Goal: Information Seeking & Learning: Learn about a topic

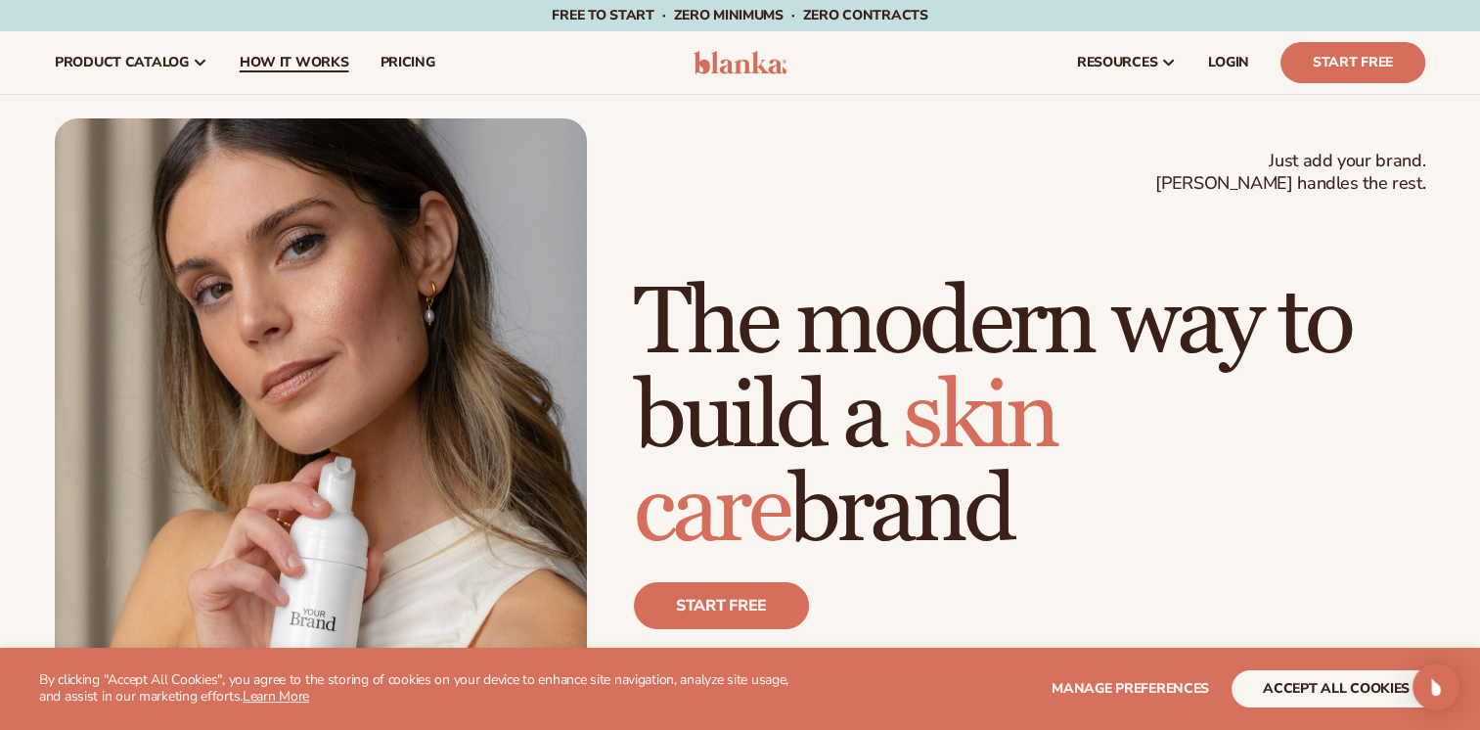
click at [286, 68] on span "How It Works" at bounding box center [295, 63] width 110 height 16
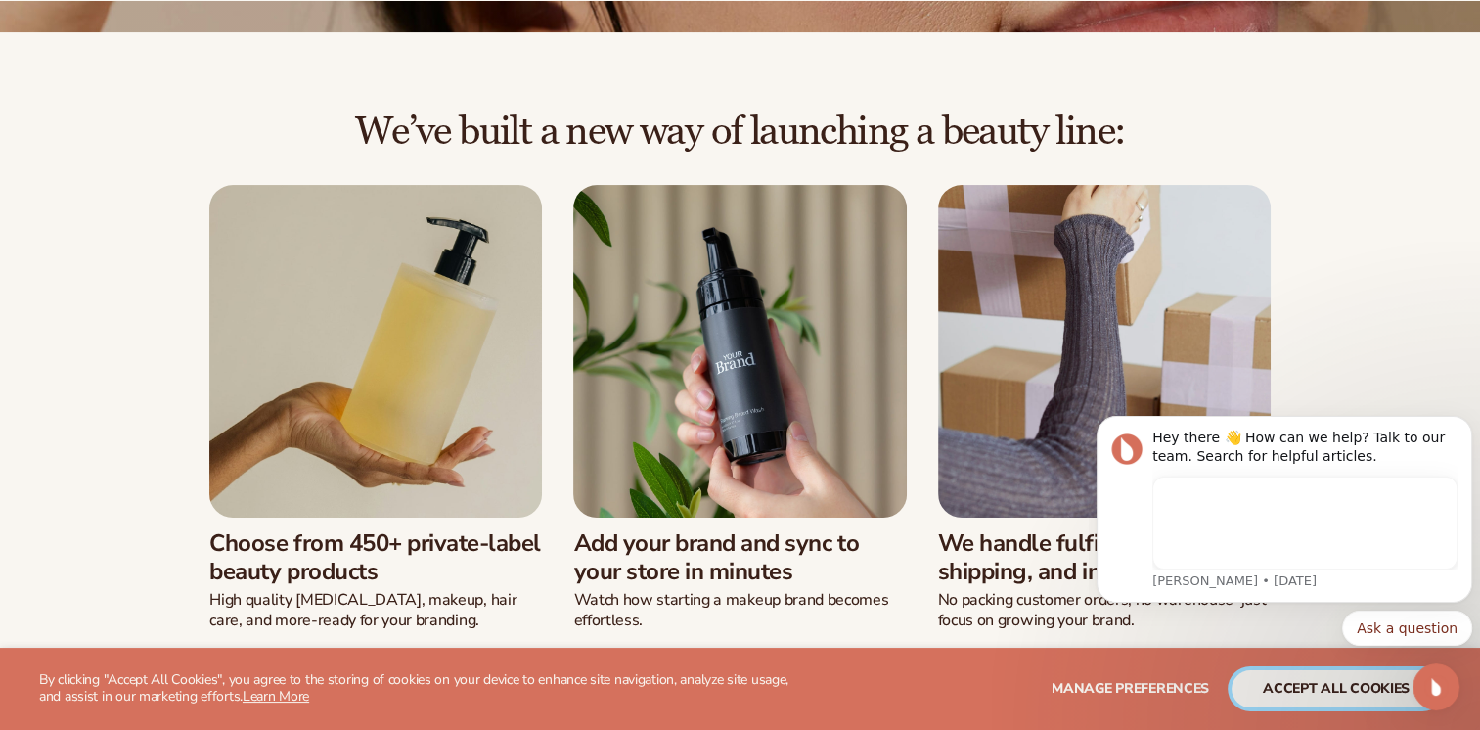
click at [1322, 695] on button "accept all cookies" at bounding box center [1336, 688] width 209 height 37
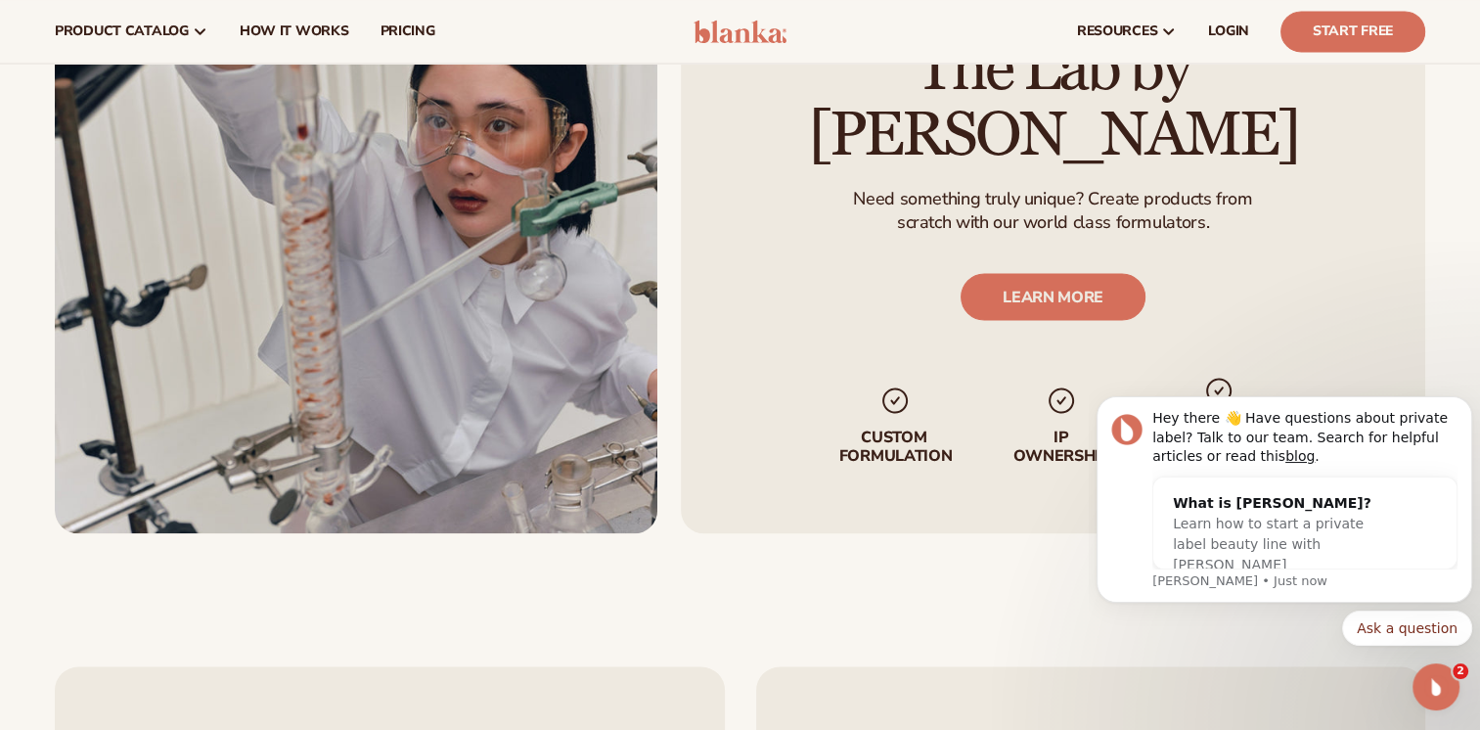
scroll to position [3424, 0]
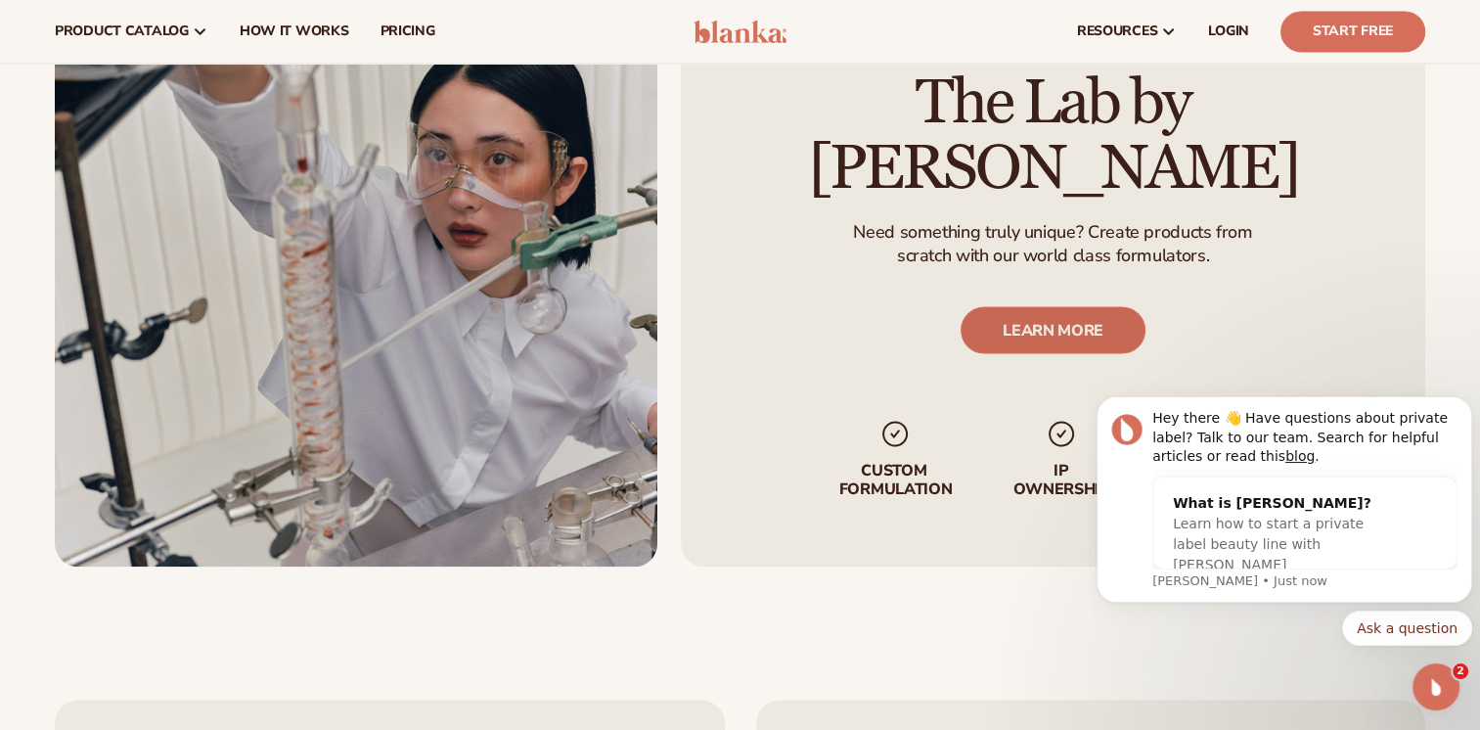
click at [1067, 311] on link "LEARN MORE" at bounding box center [1053, 329] width 185 height 47
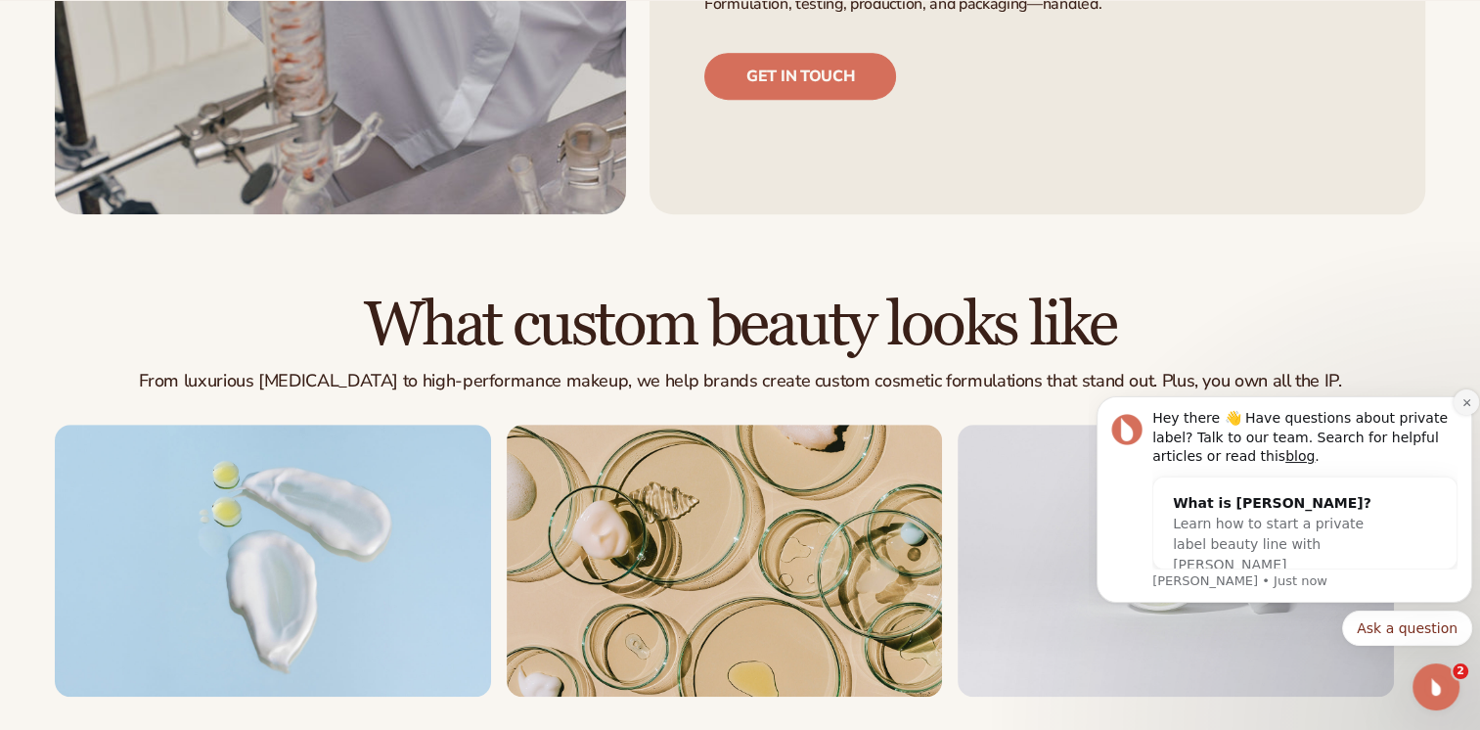
click at [1463, 402] on icon "Dismiss notification" at bounding box center [1466, 402] width 11 height 11
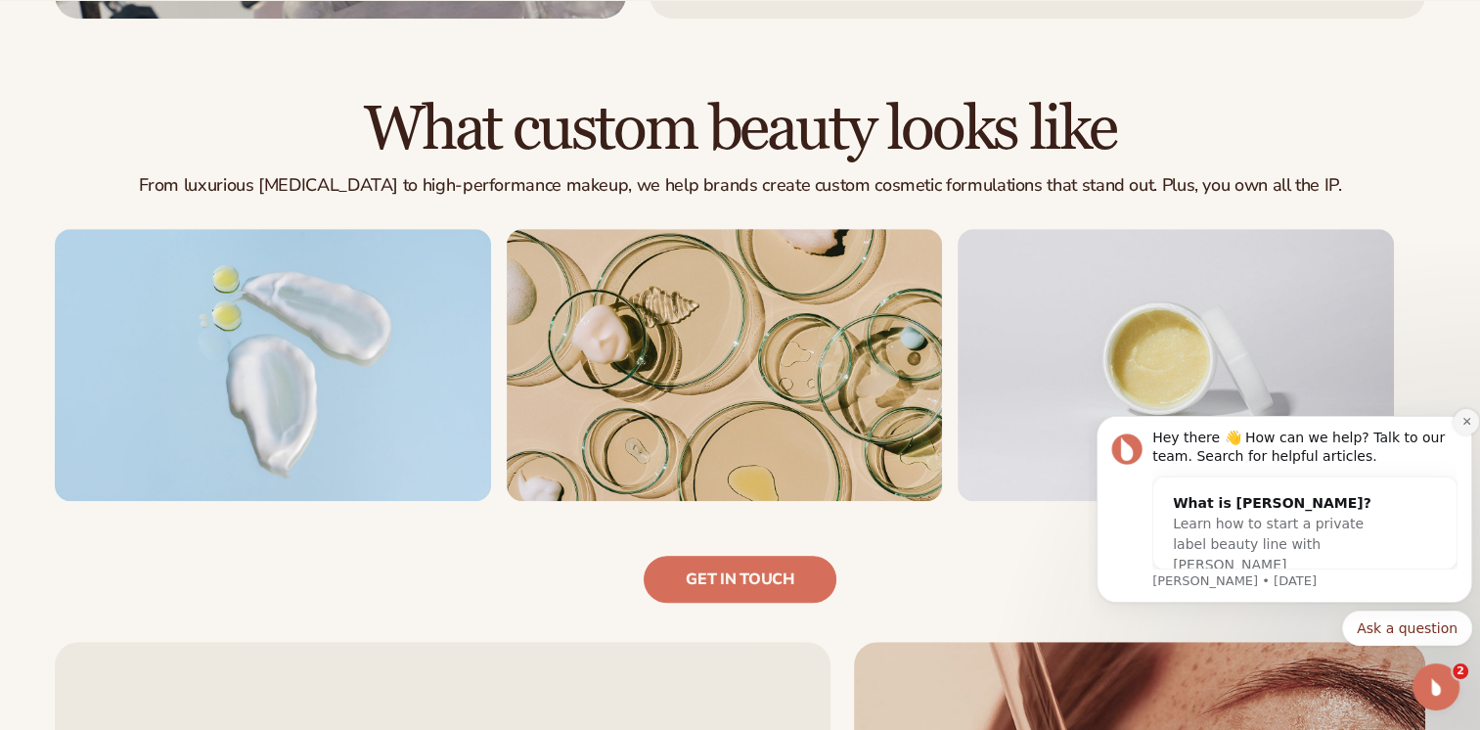
click at [1458, 423] on button "Dismiss notification" at bounding box center [1466, 421] width 25 height 25
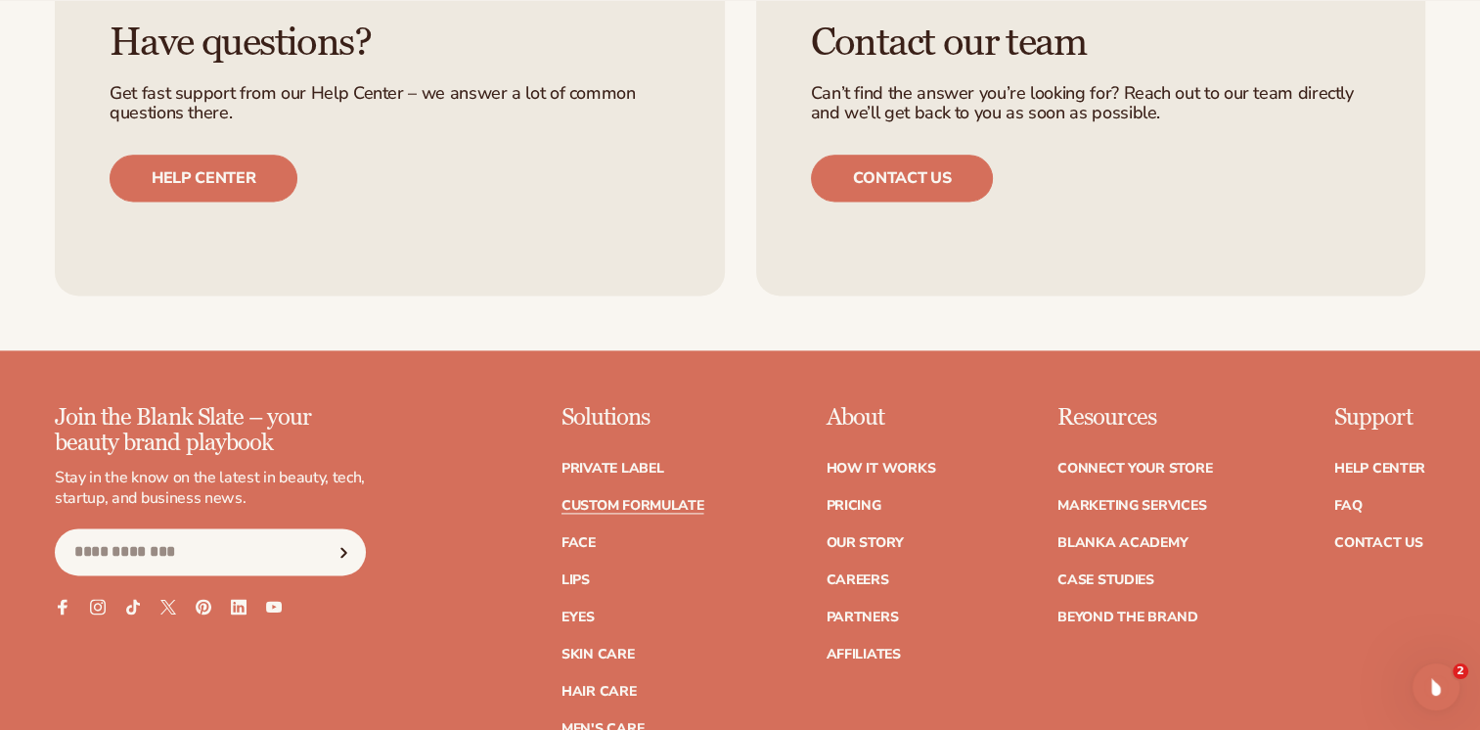
scroll to position [2641, 0]
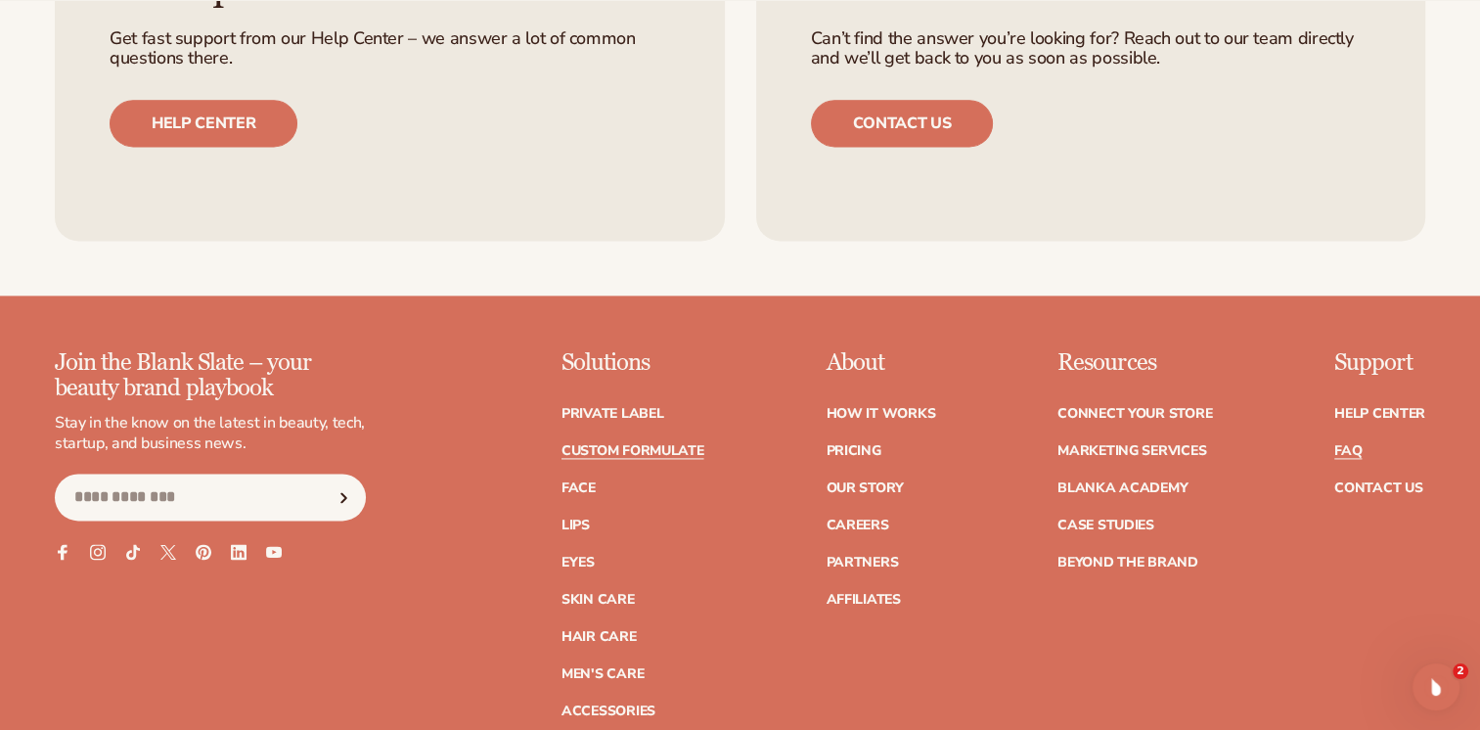
click at [1337, 454] on link "FAQ" at bounding box center [1347, 451] width 27 height 14
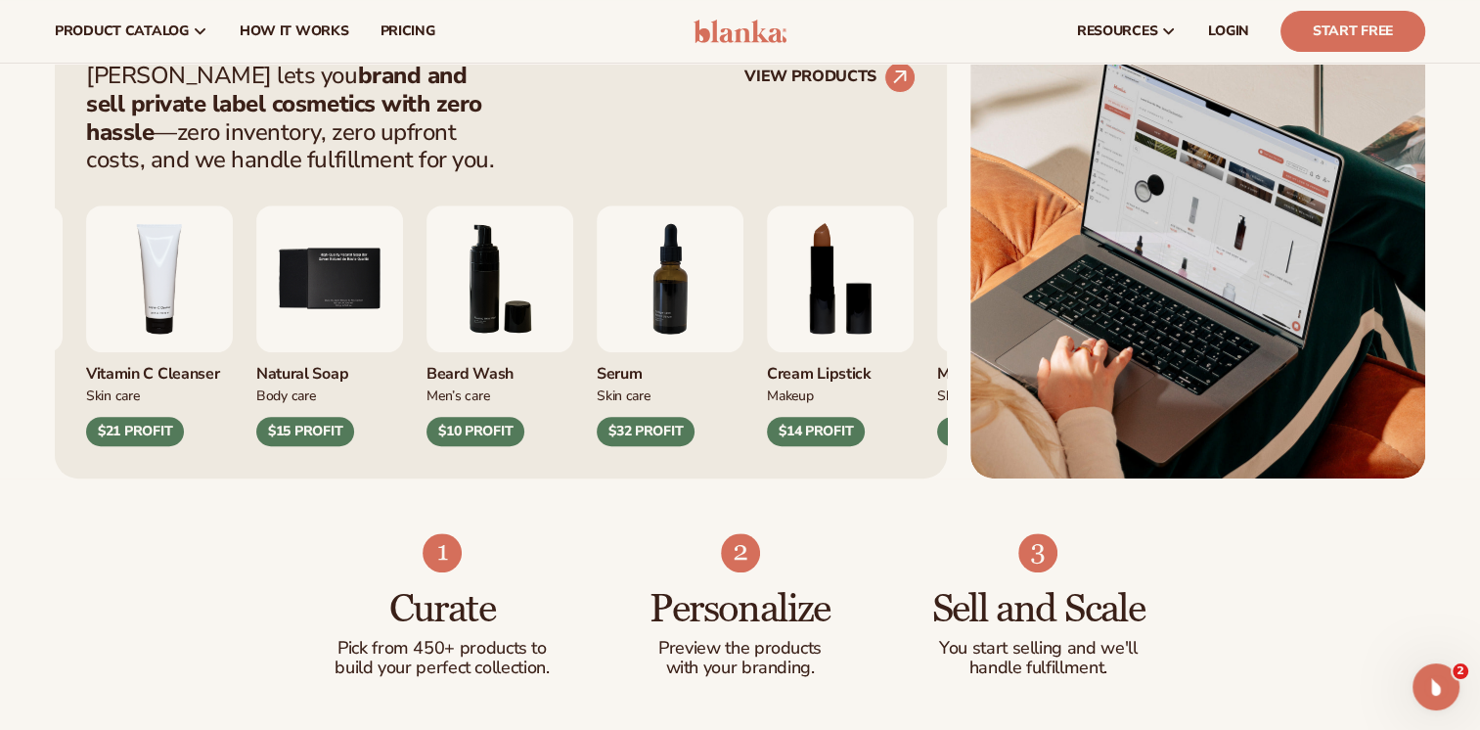
scroll to position [685, 0]
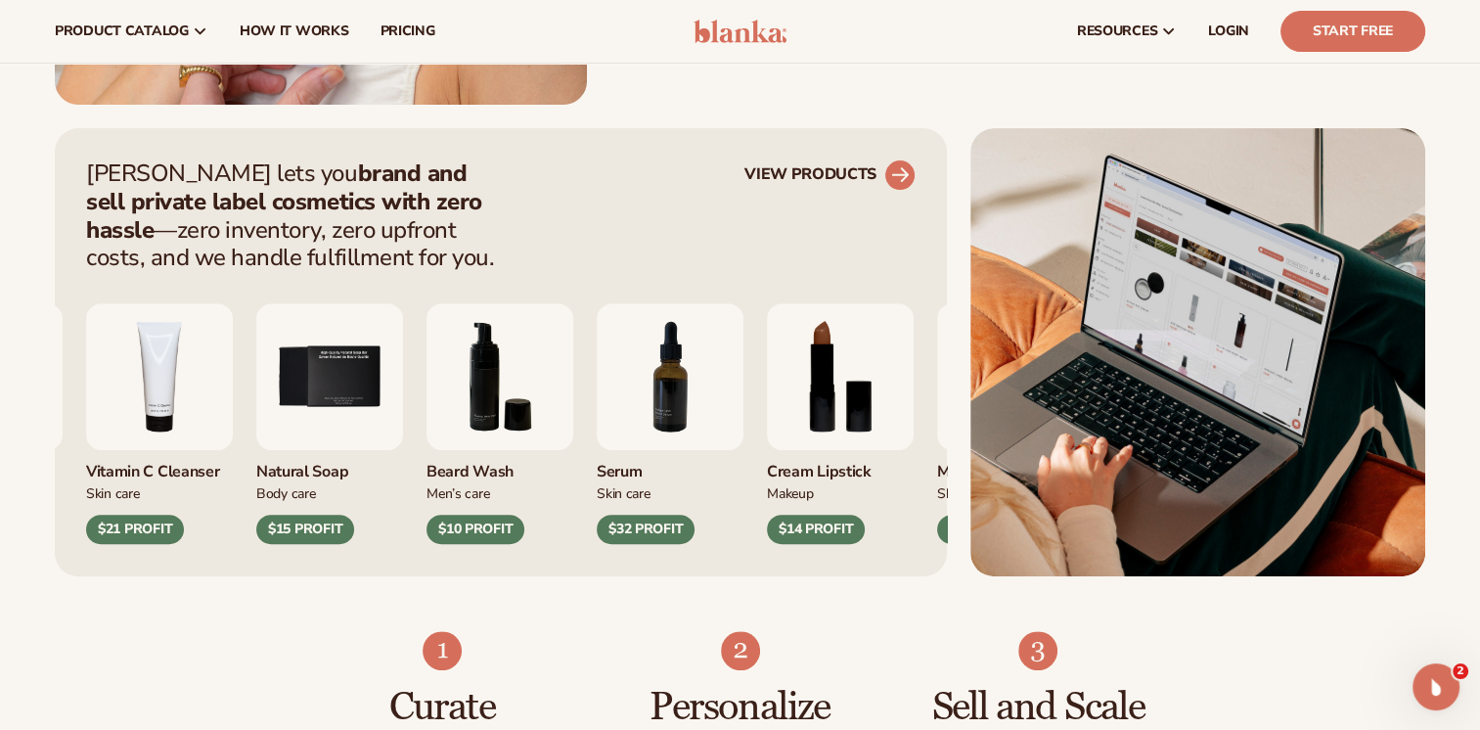
click at [896, 178] on circle at bounding box center [899, 175] width 43 height 43
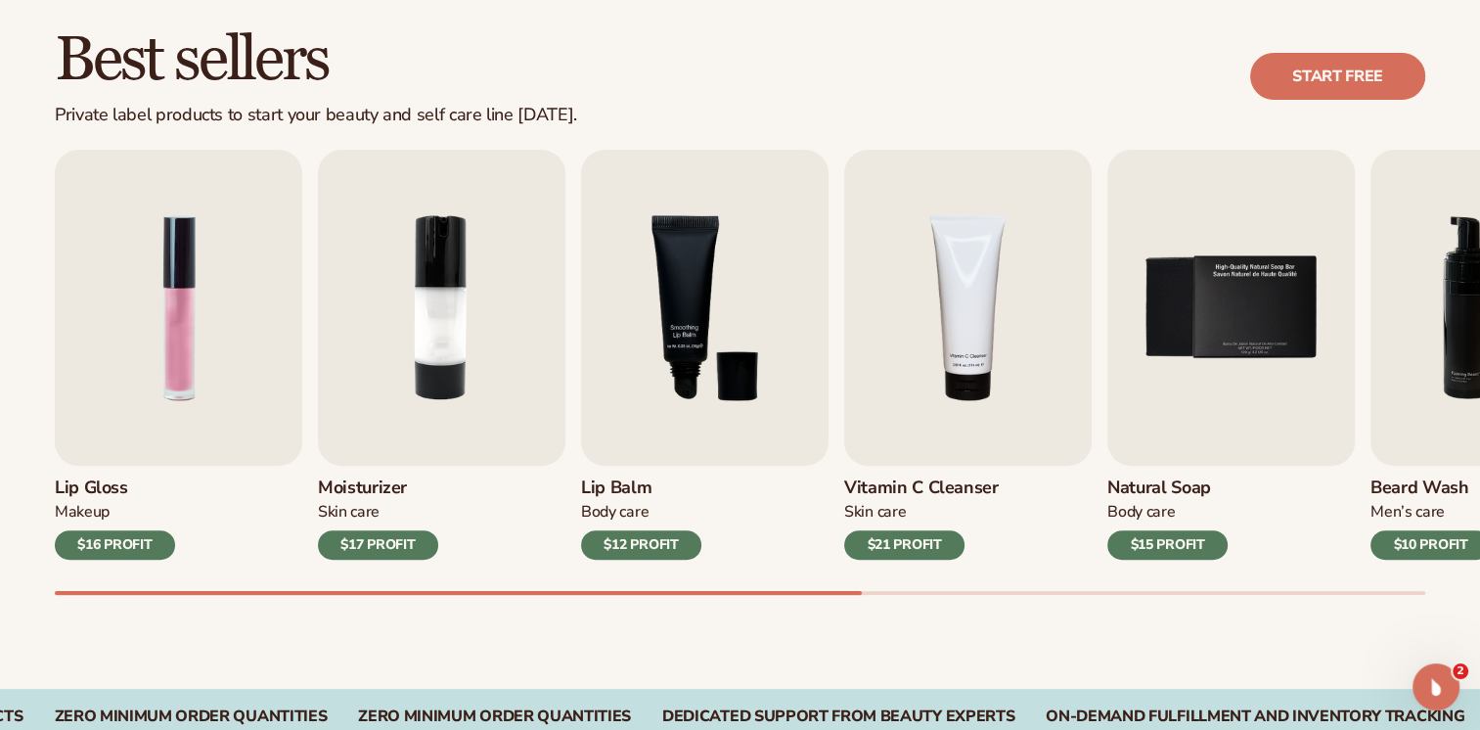
scroll to position [587, 0]
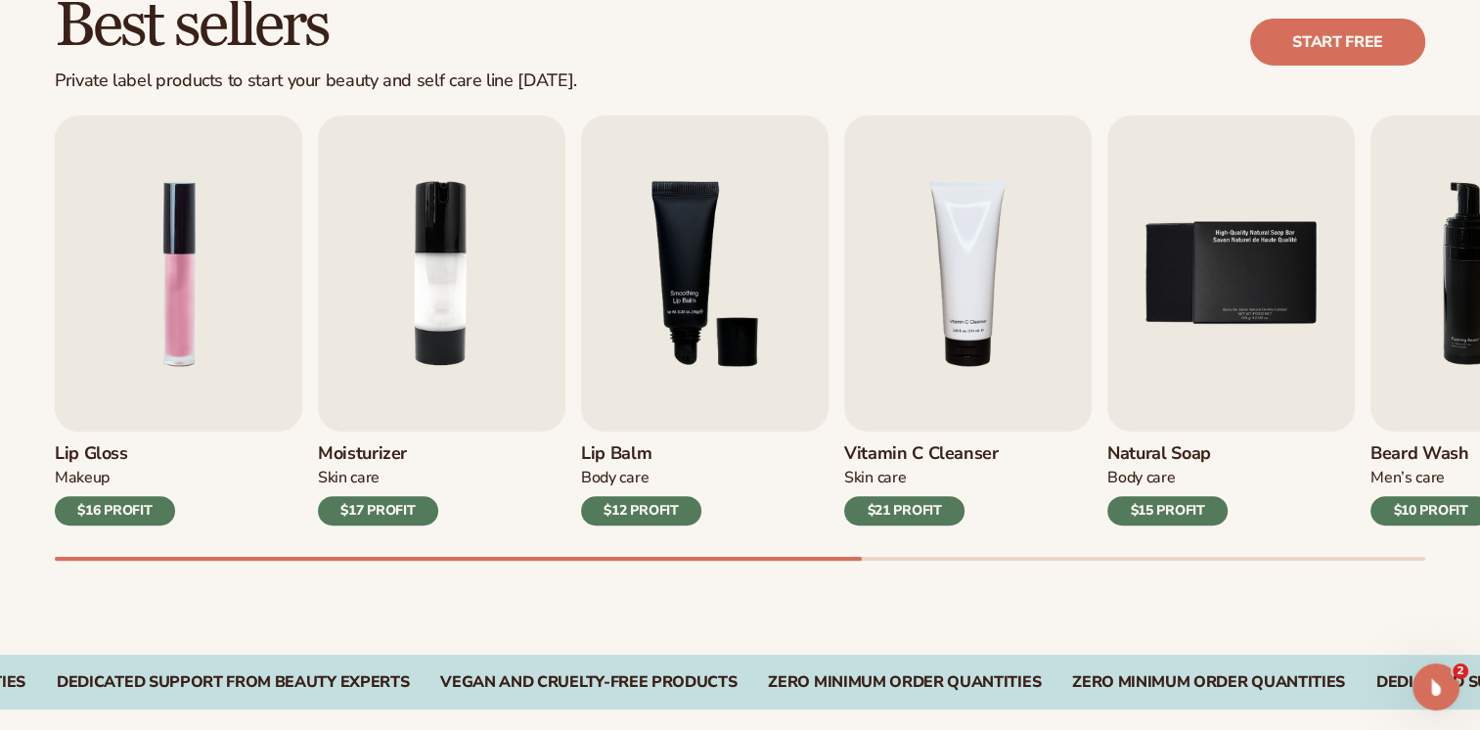
click at [480, 568] on div "Best sellers Private label products to start your beauty and self care line tod…" at bounding box center [740, 296] width 1480 height 716
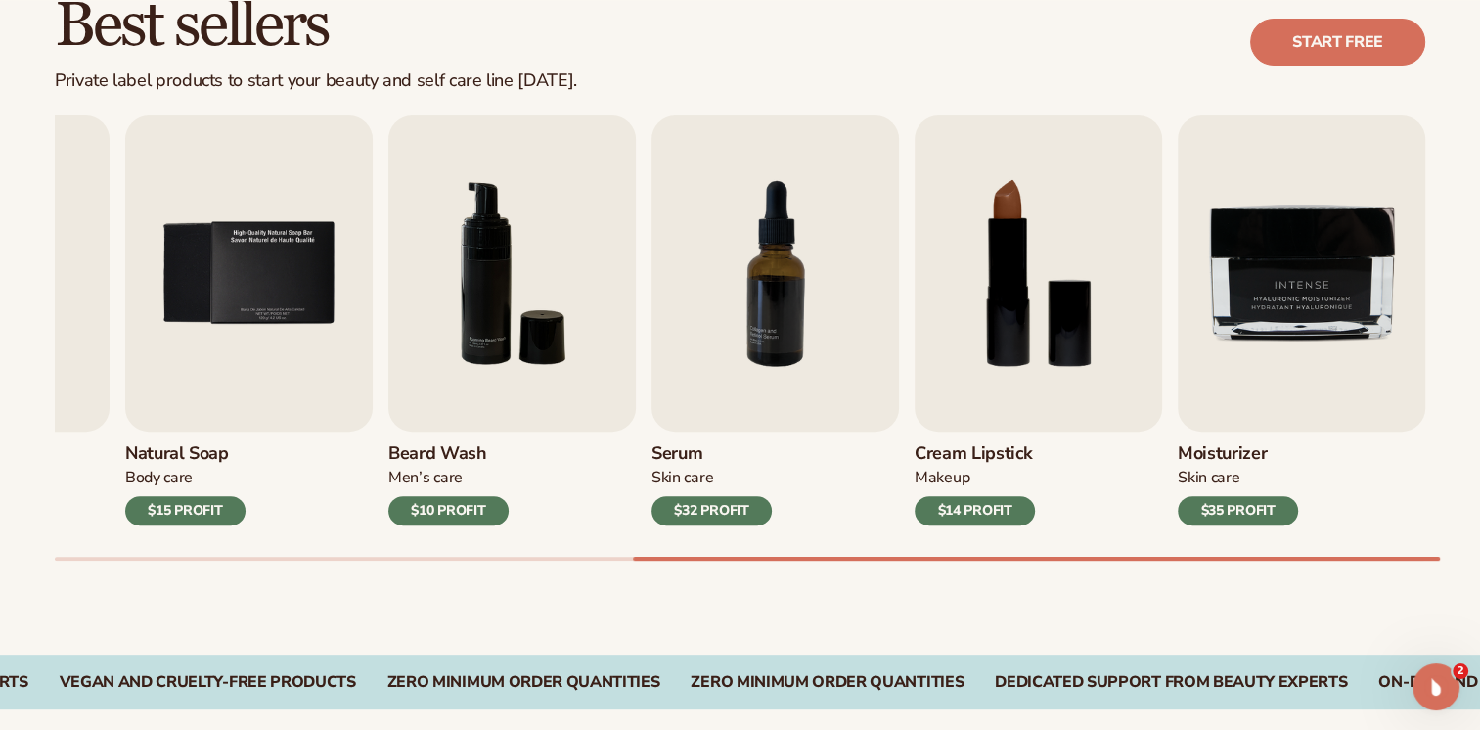
click at [1105, 581] on div "Best sellers Private label products to start your beauty and self care line tod…" at bounding box center [740, 296] width 1480 height 716
click at [795, 302] on img "7 / 9" at bounding box center [774, 273] width 247 height 316
click at [803, 359] on img "7 / 9" at bounding box center [774, 273] width 247 height 316
click at [716, 516] on div "$32 PROFIT" at bounding box center [711, 510] width 120 height 29
click at [830, 319] on img "7 / 9" at bounding box center [774, 273] width 247 height 316
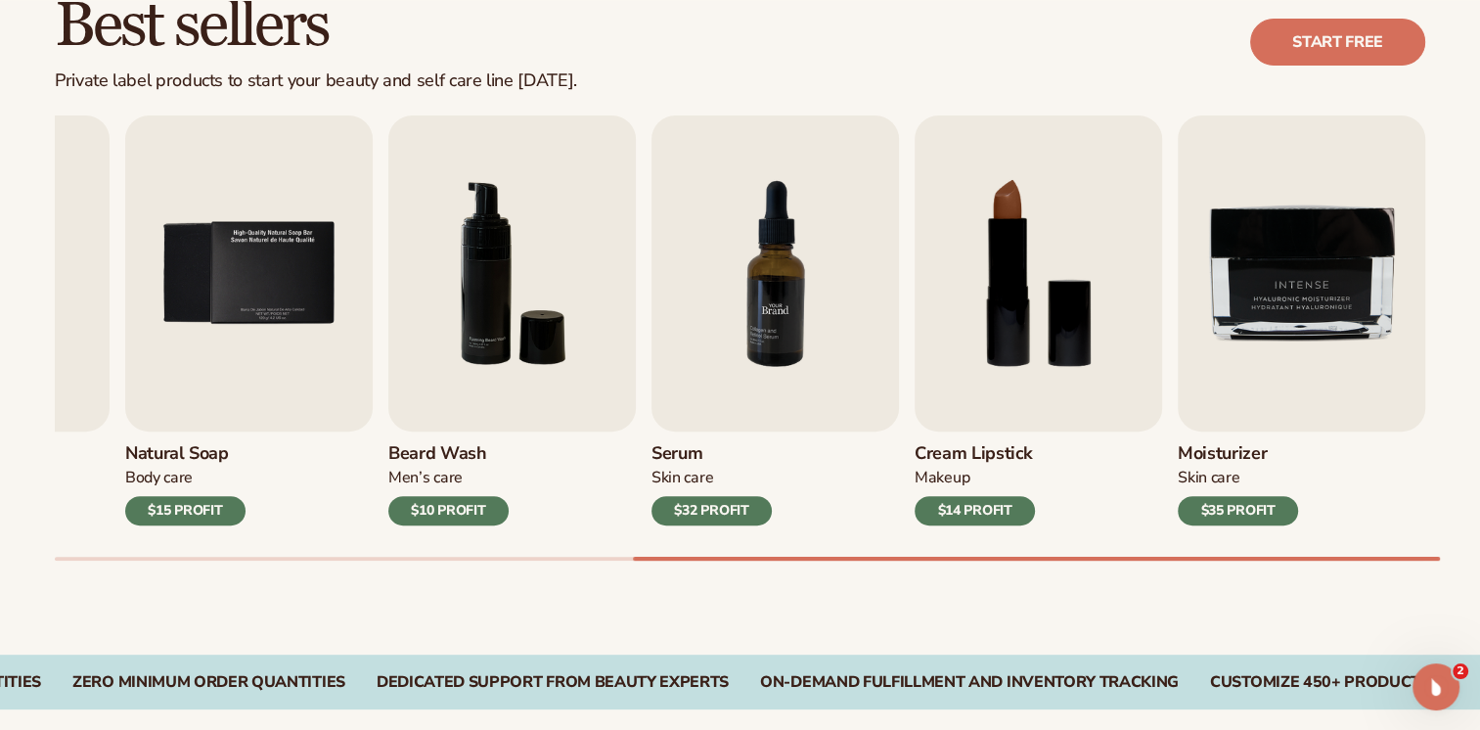
click at [794, 316] on img "7 / 9" at bounding box center [774, 273] width 247 height 316
click at [794, 317] on img "7 / 9" at bounding box center [774, 273] width 247 height 316
click at [798, 322] on img "7 / 9" at bounding box center [774, 273] width 247 height 316
click at [780, 347] on img "7 / 9" at bounding box center [774, 273] width 247 height 316
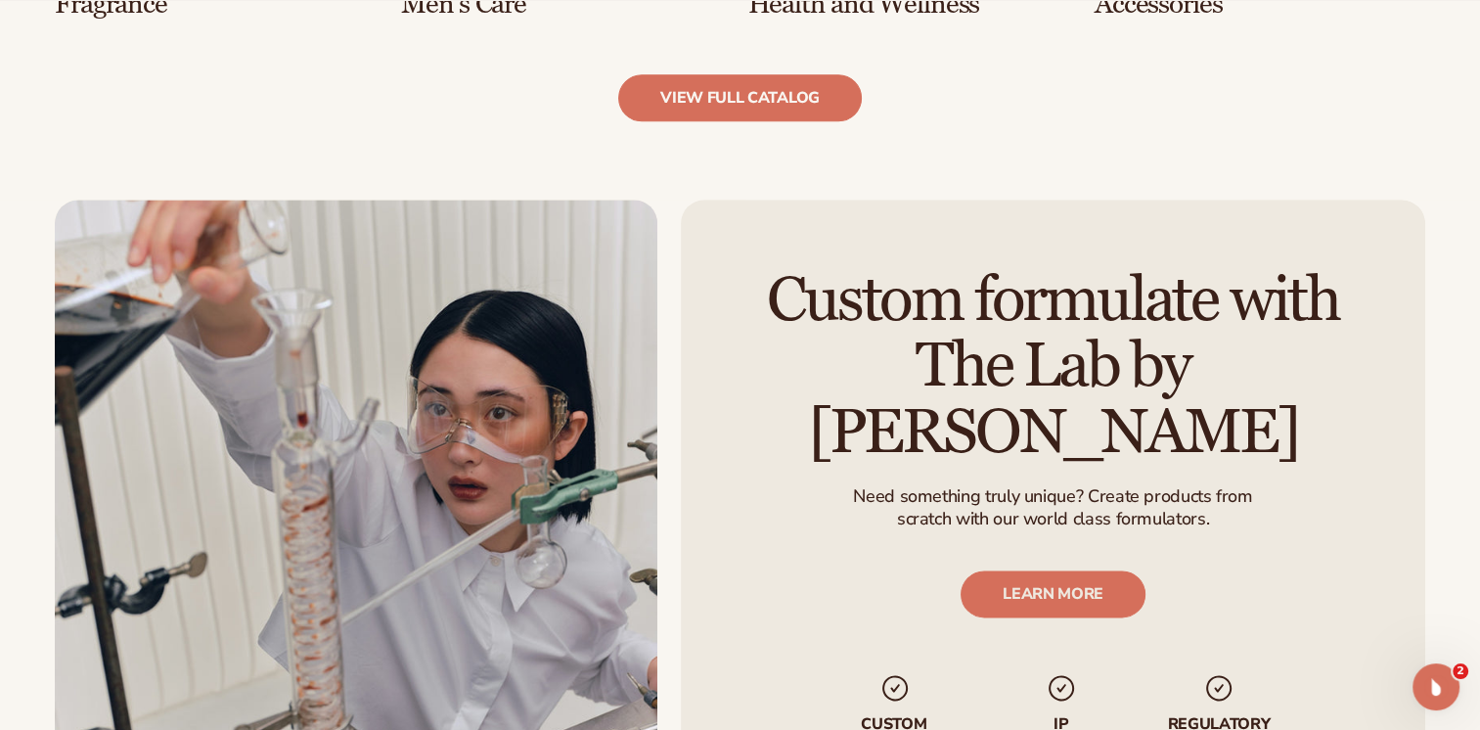
scroll to position [2348, 0]
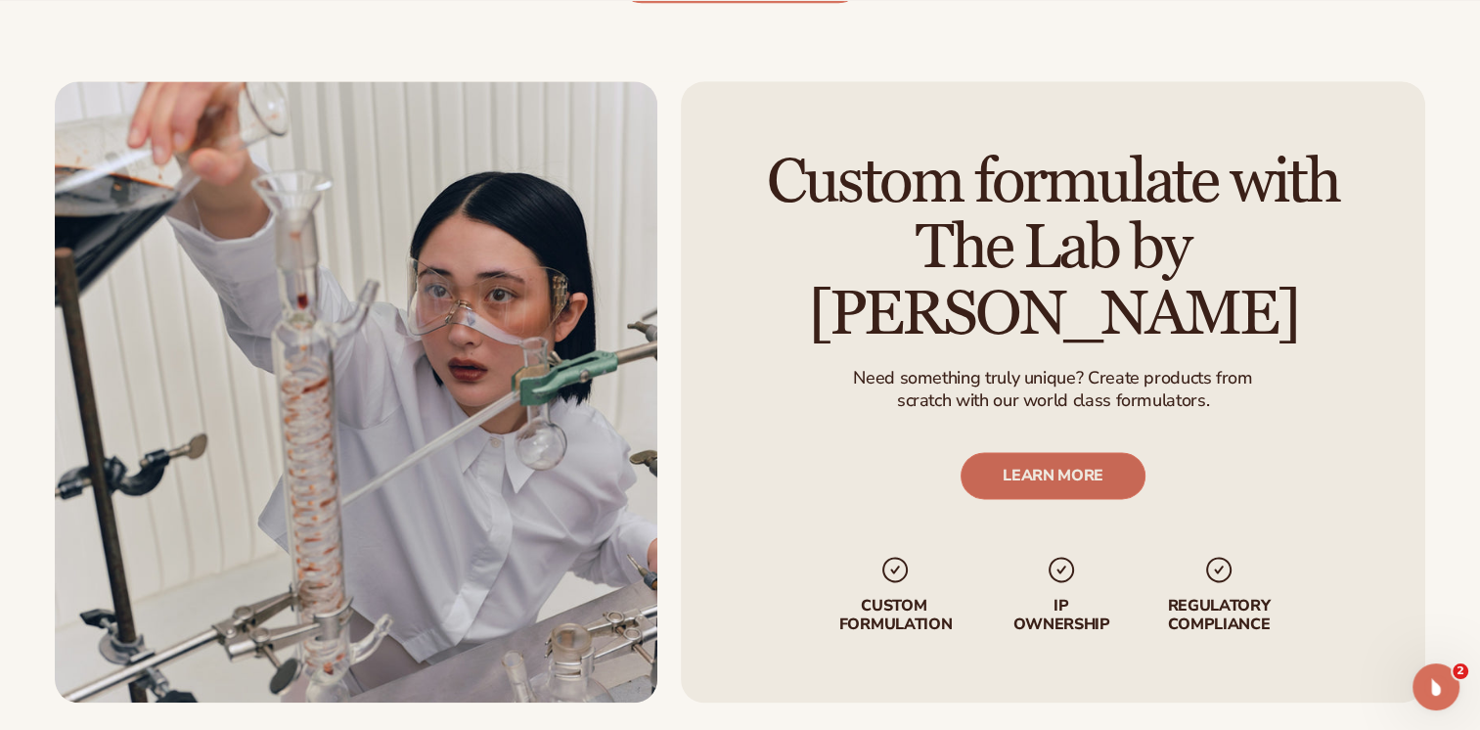
click at [1100, 451] on link "LEARN MORE" at bounding box center [1053, 474] width 185 height 47
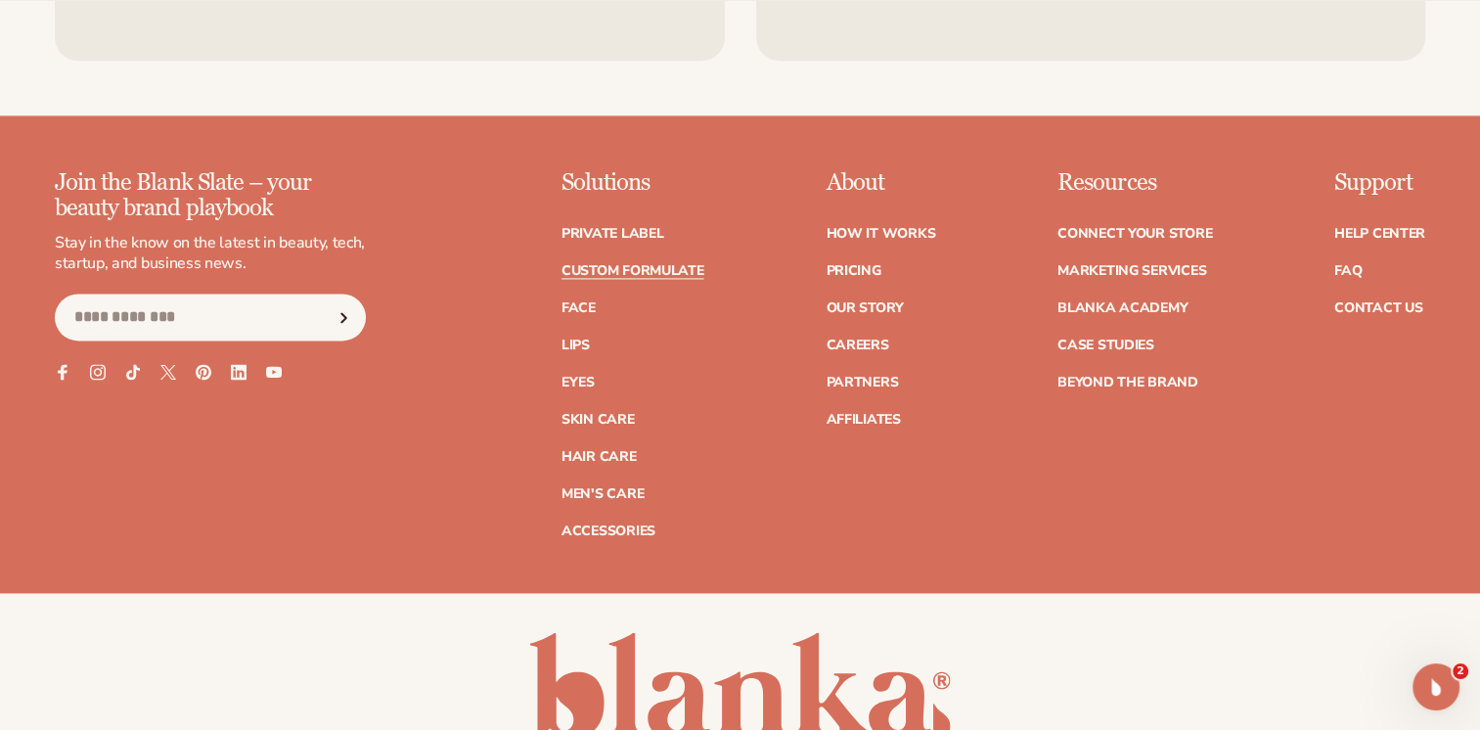
scroll to position [2837, 0]
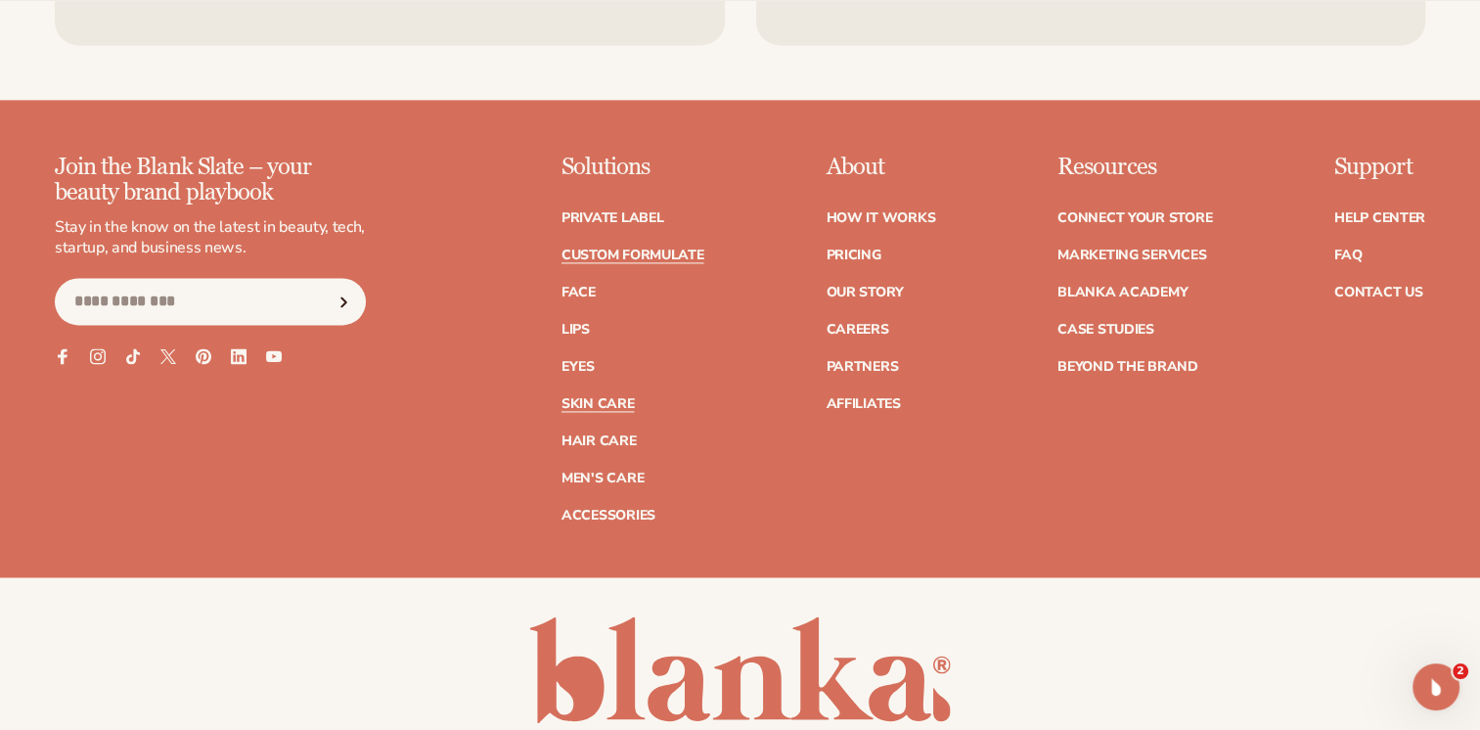
click at [578, 401] on link "Skin Care" at bounding box center [597, 404] width 72 height 14
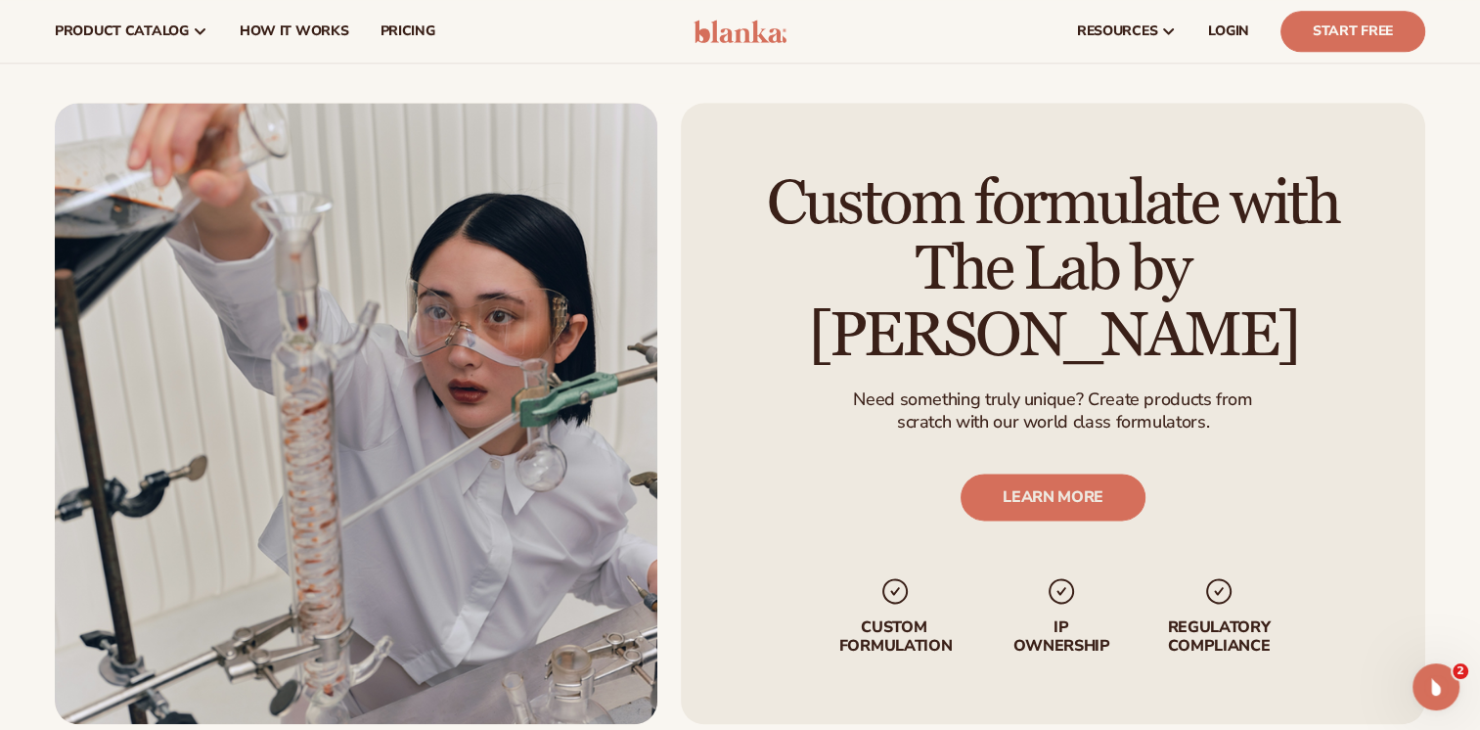
scroll to position [2354, 0]
